Goal: Find specific page/section: Find specific page/section

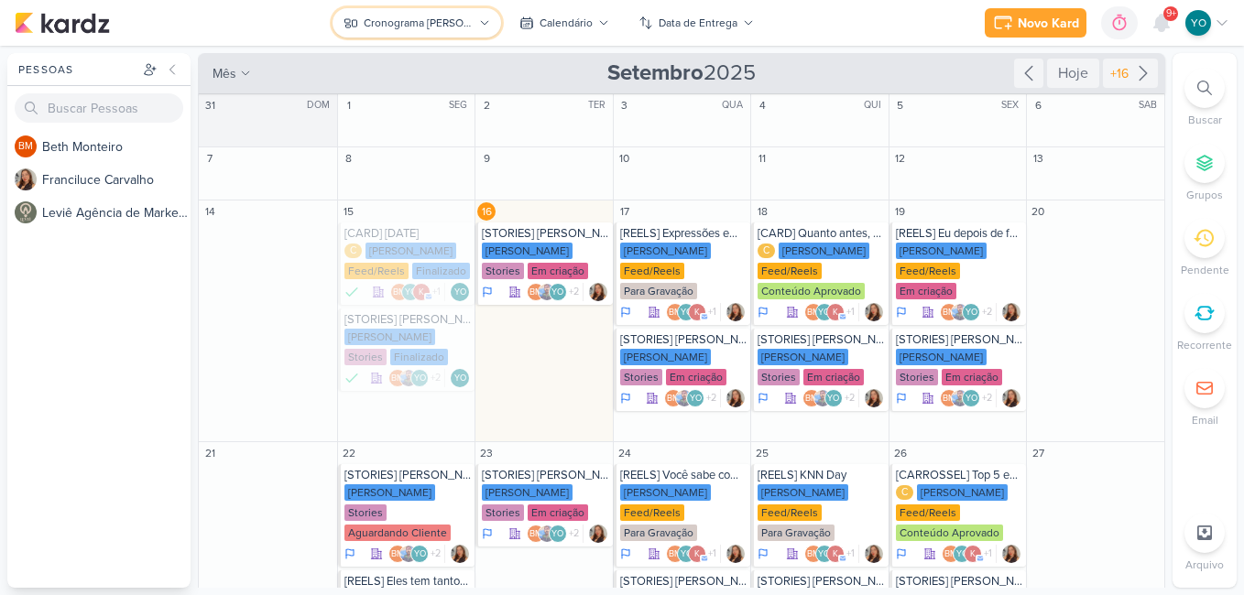
click at [427, 27] on div "Cronograma [PERSON_NAME]" at bounding box center [419, 23] width 110 height 16
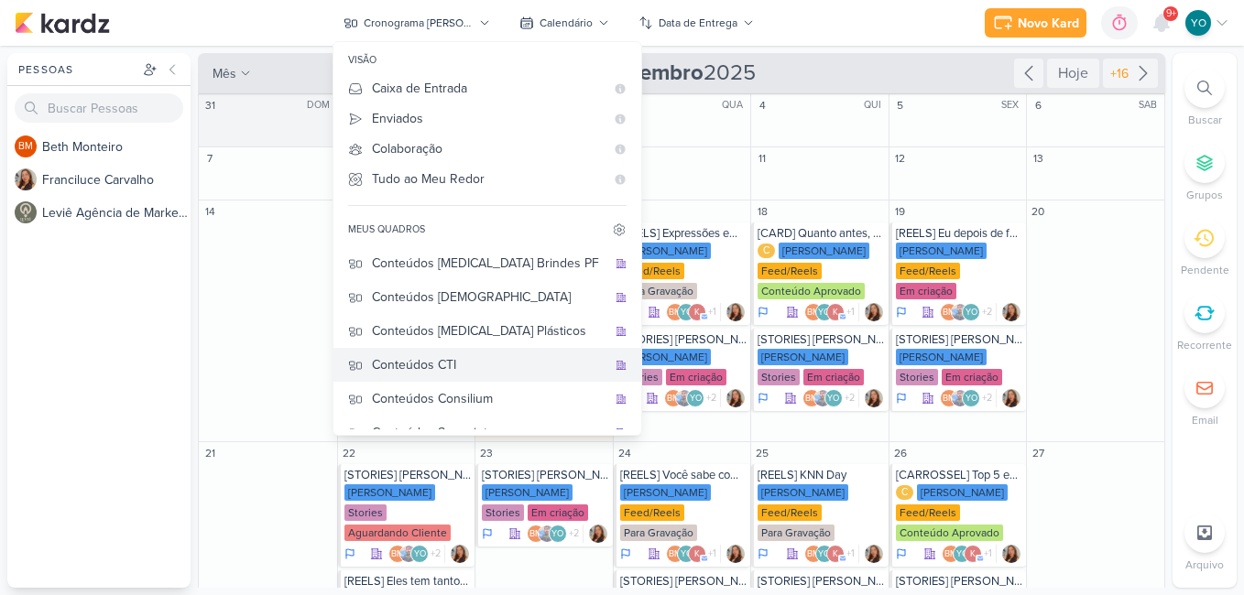
click at [470, 358] on div "Conteúdos CTI" at bounding box center [489, 364] width 234 height 19
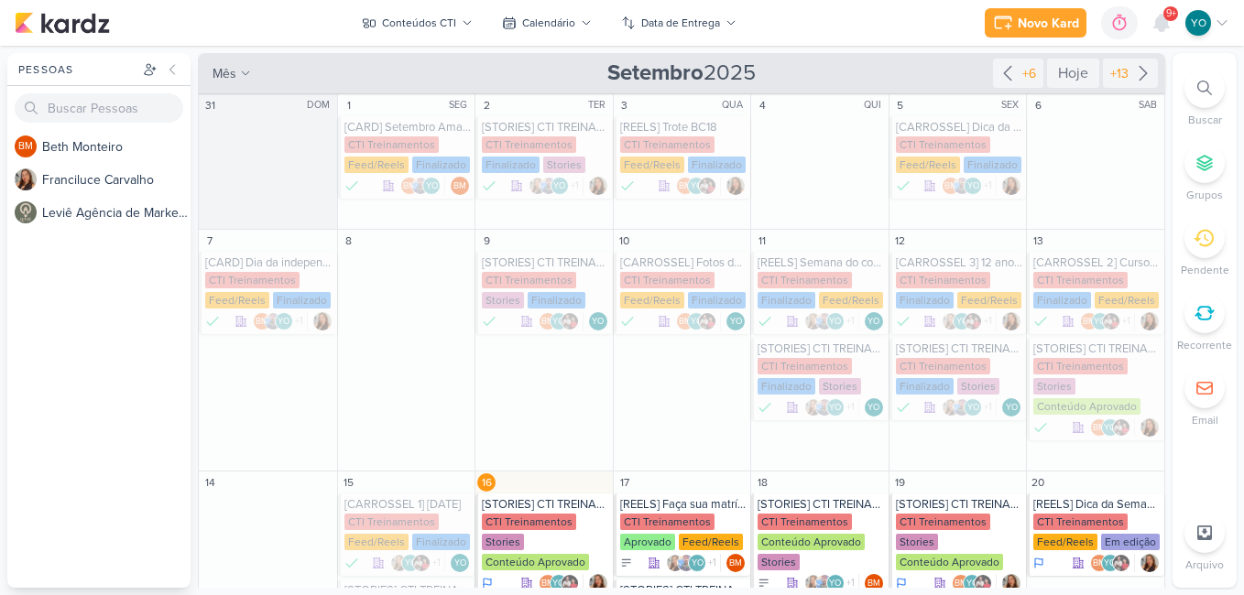
scroll to position [183, 0]
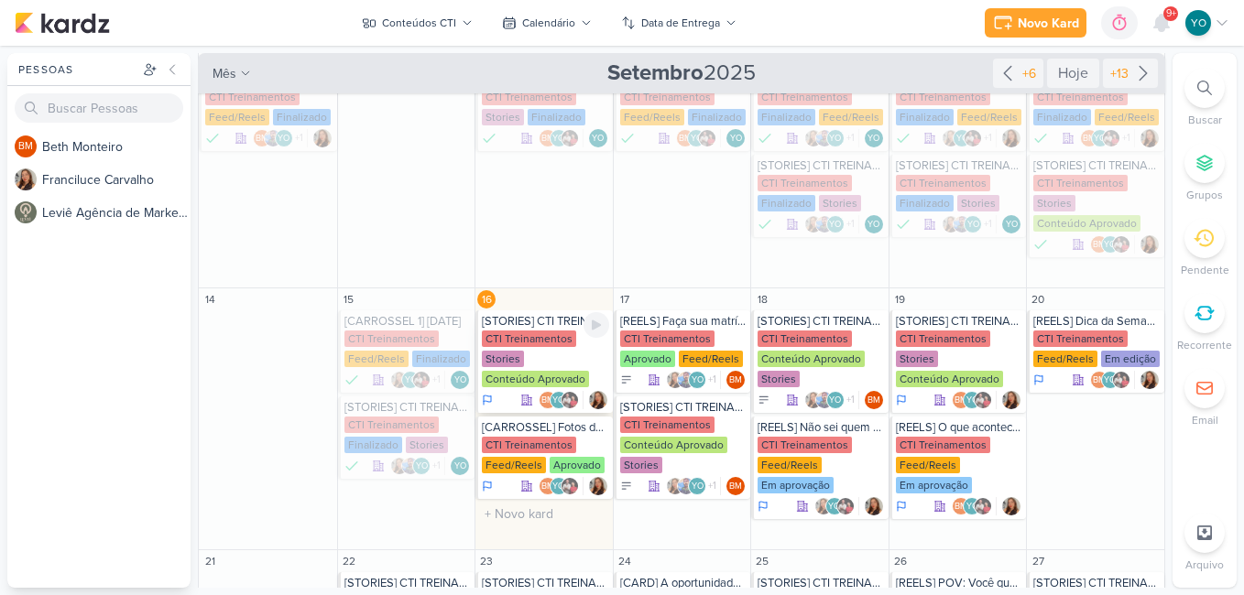
click at [532, 352] on div "CTI Treinamentos Stories Conteúdo Aprovado" at bounding box center [545, 360] width 127 height 59
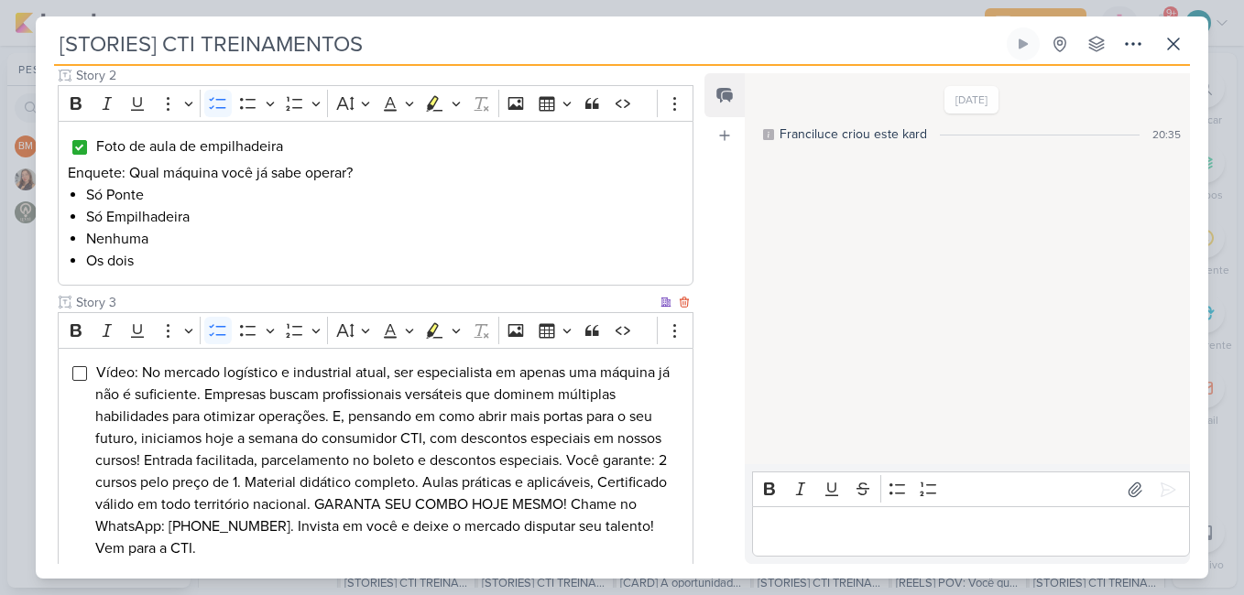
scroll to position [458, 0]
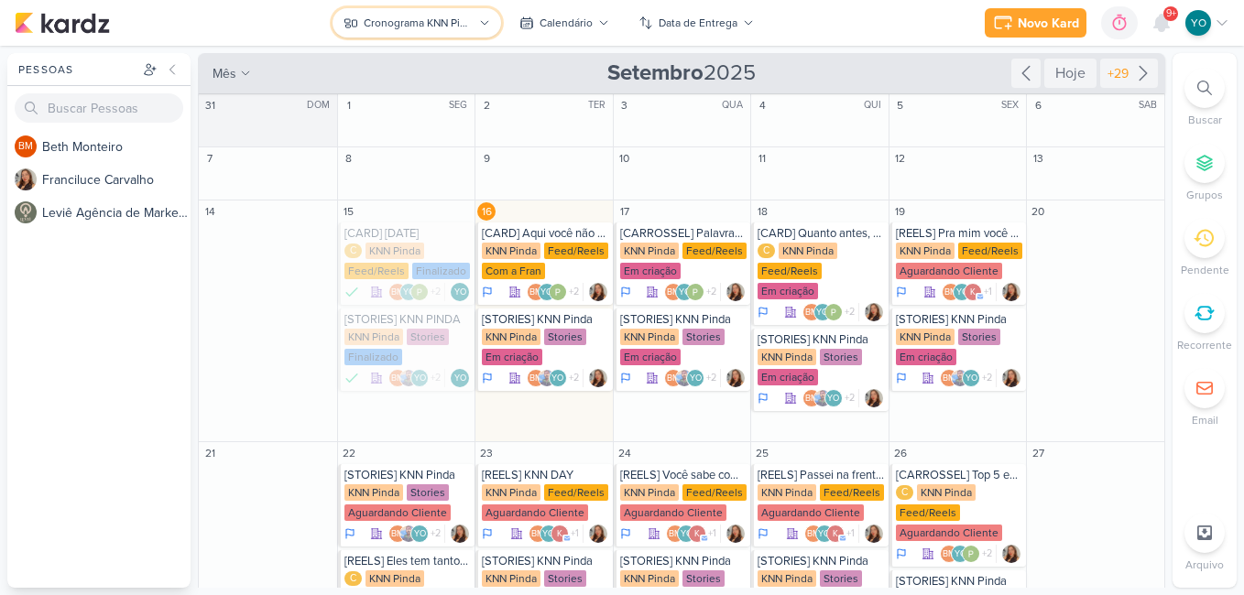
click at [452, 18] on div "Cronograma KNN Pinda" at bounding box center [419, 23] width 110 height 16
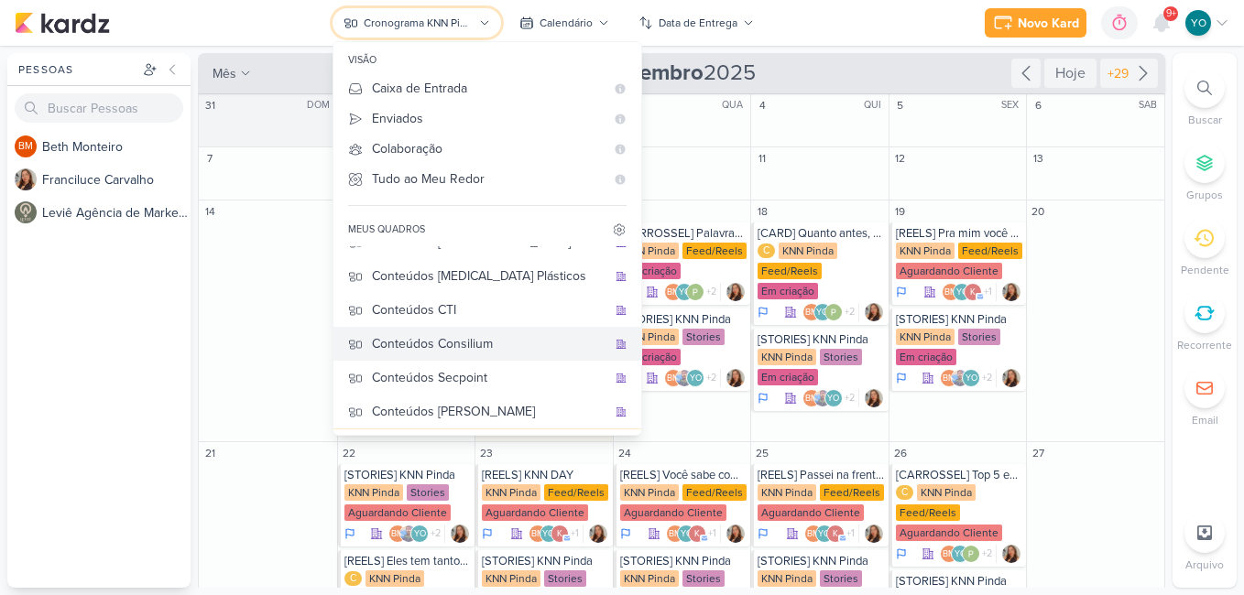
scroll to position [122, 0]
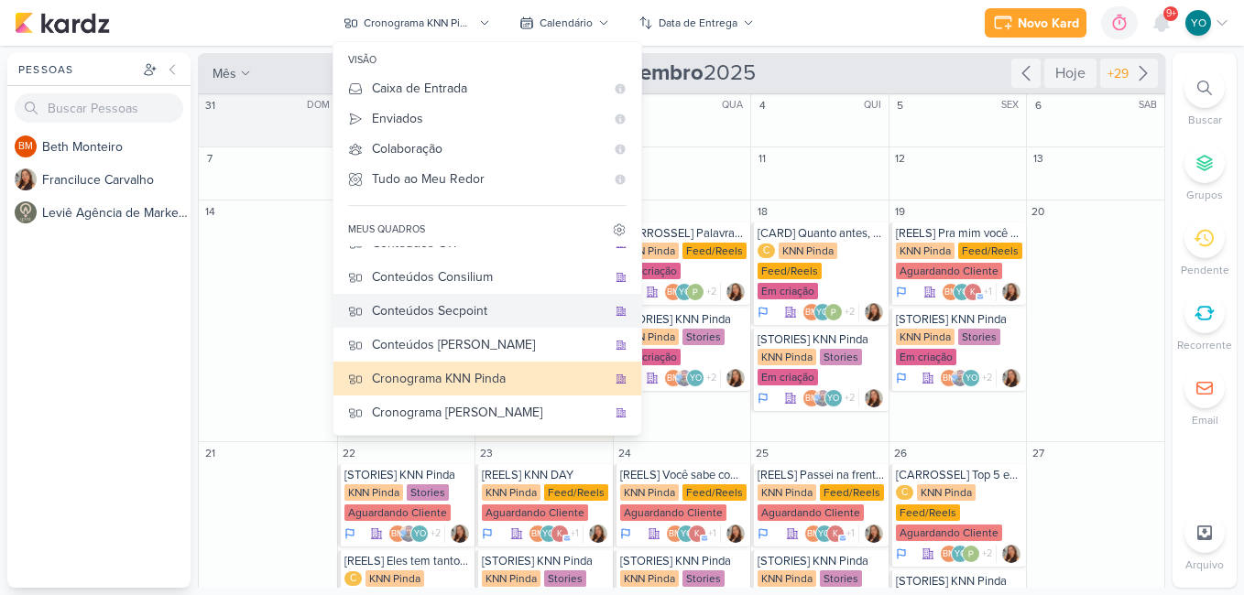
click at [507, 312] on div "Conteúdos Secpoint" at bounding box center [489, 310] width 234 height 19
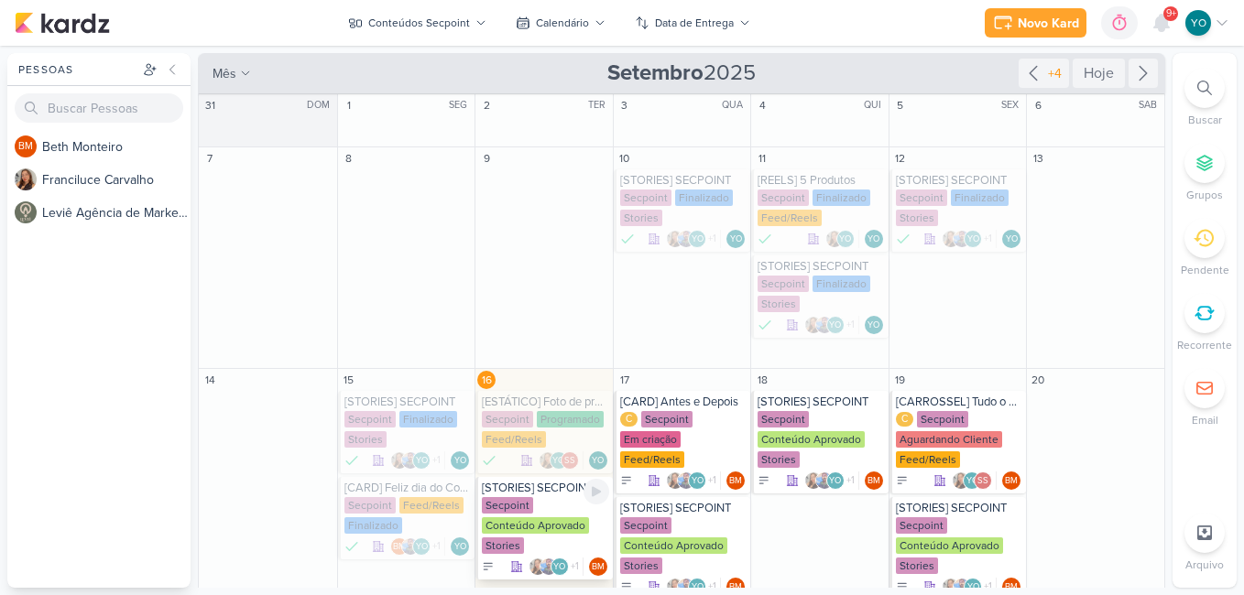
click at [540, 524] on div "Conteúdo Aprovado" at bounding box center [535, 525] width 107 height 16
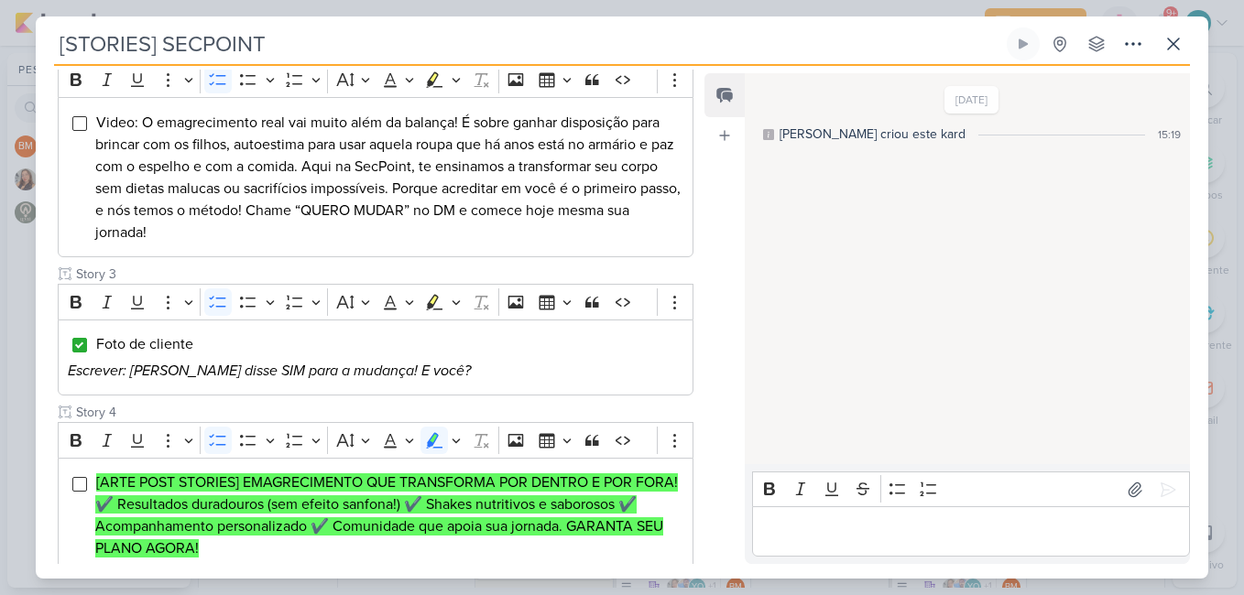
scroll to position [458, 0]
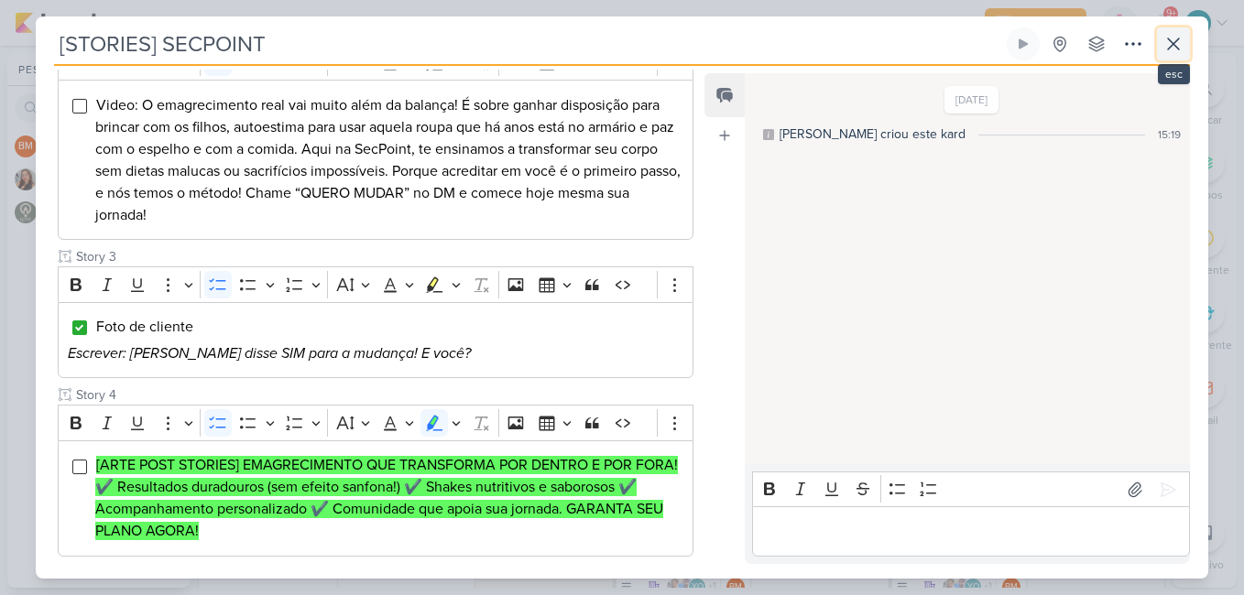
click at [1167, 56] on button at bounding box center [1173, 43] width 33 height 33
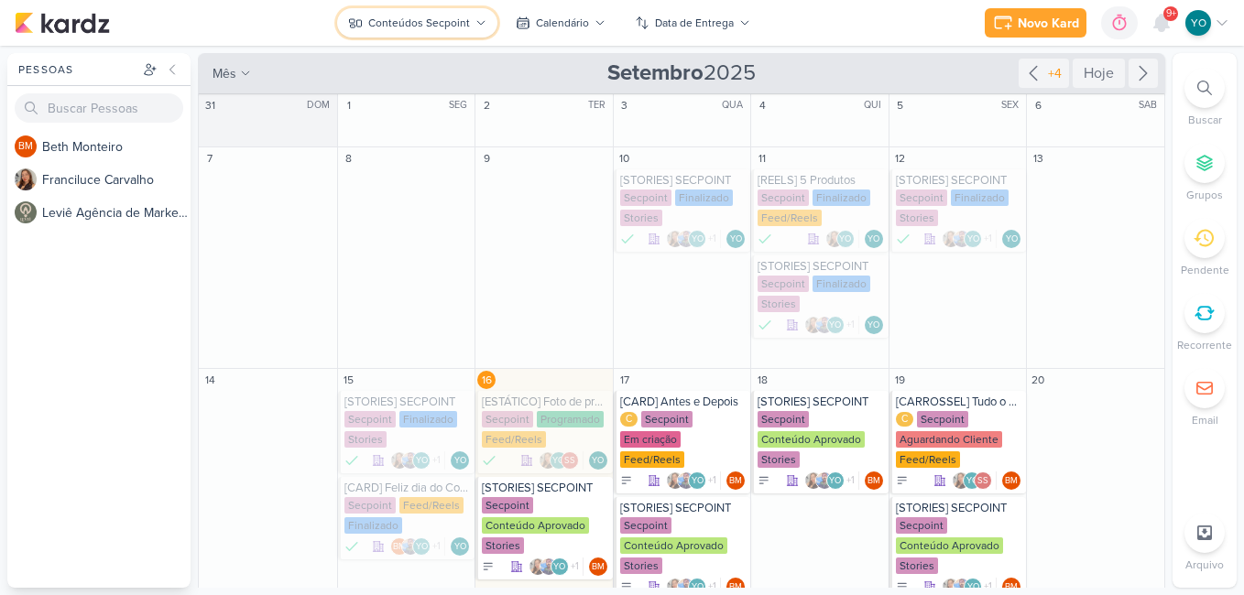
click at [472, 17] on button "Conteúdos Secpoint" at bounding box center [417, 22] width 160 height 29
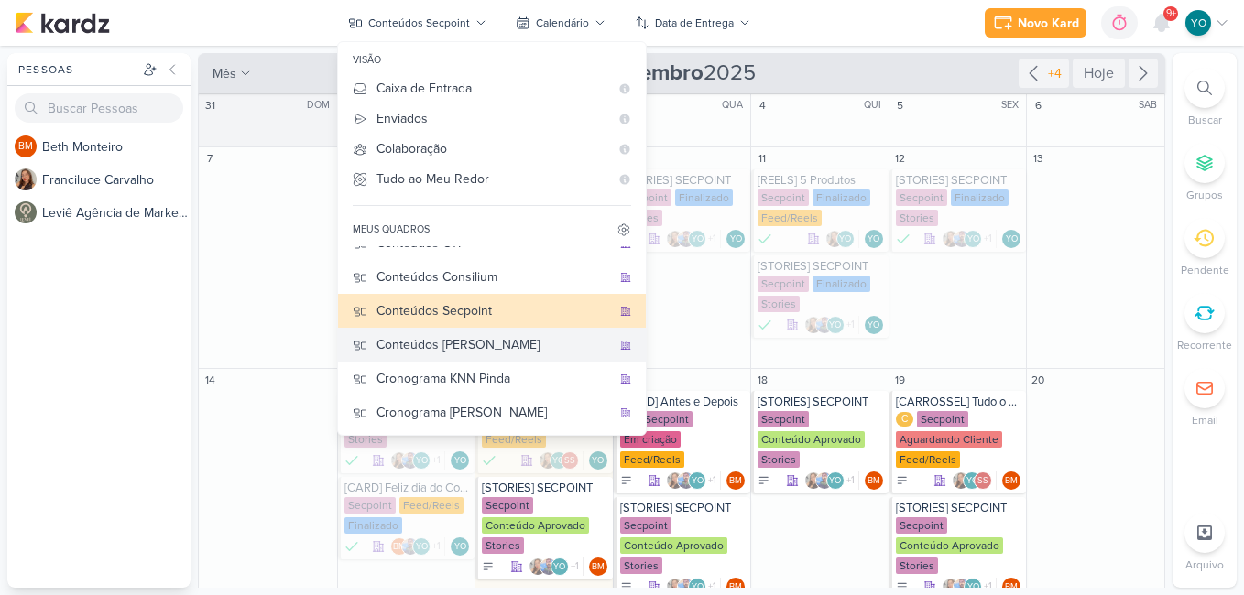
click at [507, 353] on div "Conteúdos [PERSON_NAME]" at bounding box center [493, 344] width 234 height 19
